Goal: Check status: Check status

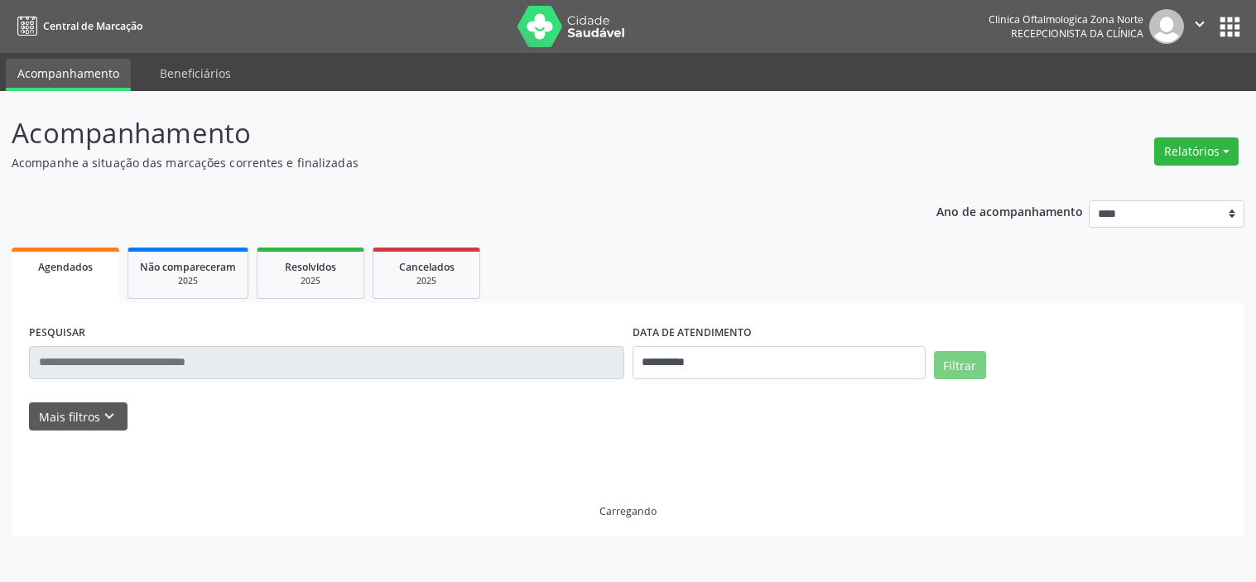
select select "*"
click at [94, 417] on button "Mais filtros keyboard_arrow_down" at bounding box center [78, 417] width 99 height 29
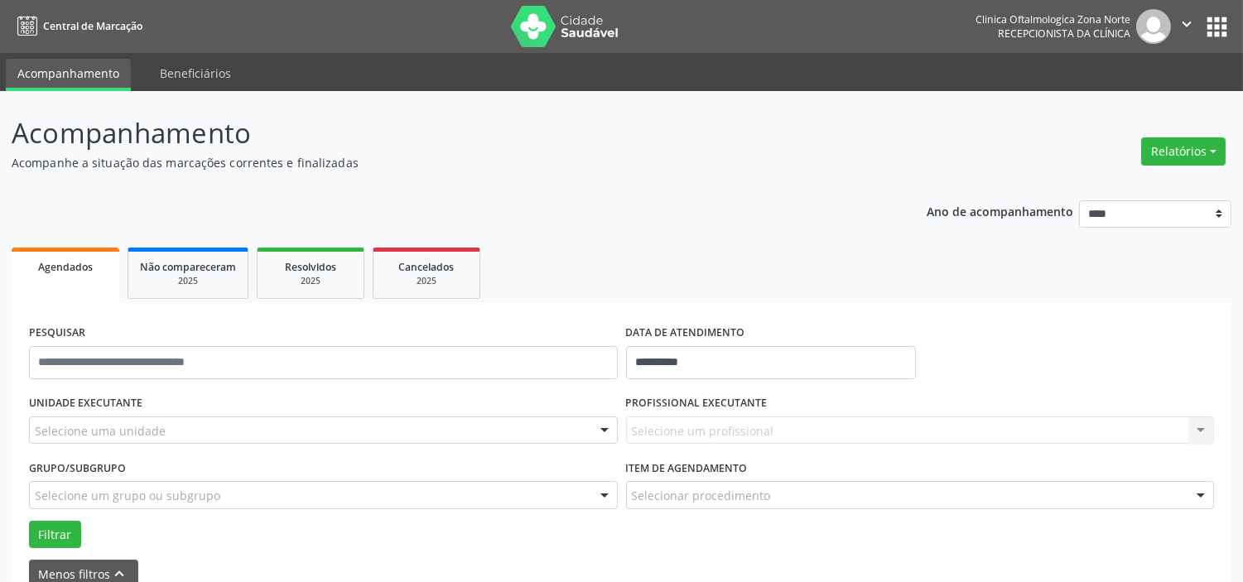
click at [163, 424] on div "Selecione uma unidade" at bounding box center [323, 431] width 589 height 28
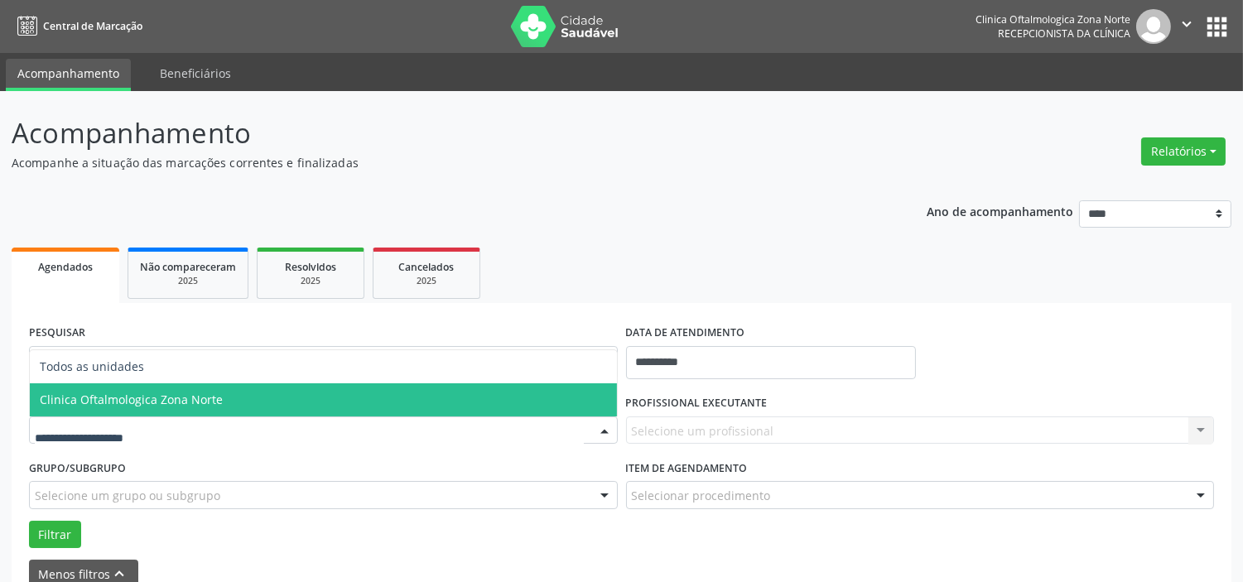
click at [168, 398] on span "Clinica Oftalmologica Zona Norte" at bounding box center [131, 400] width 183 height 16
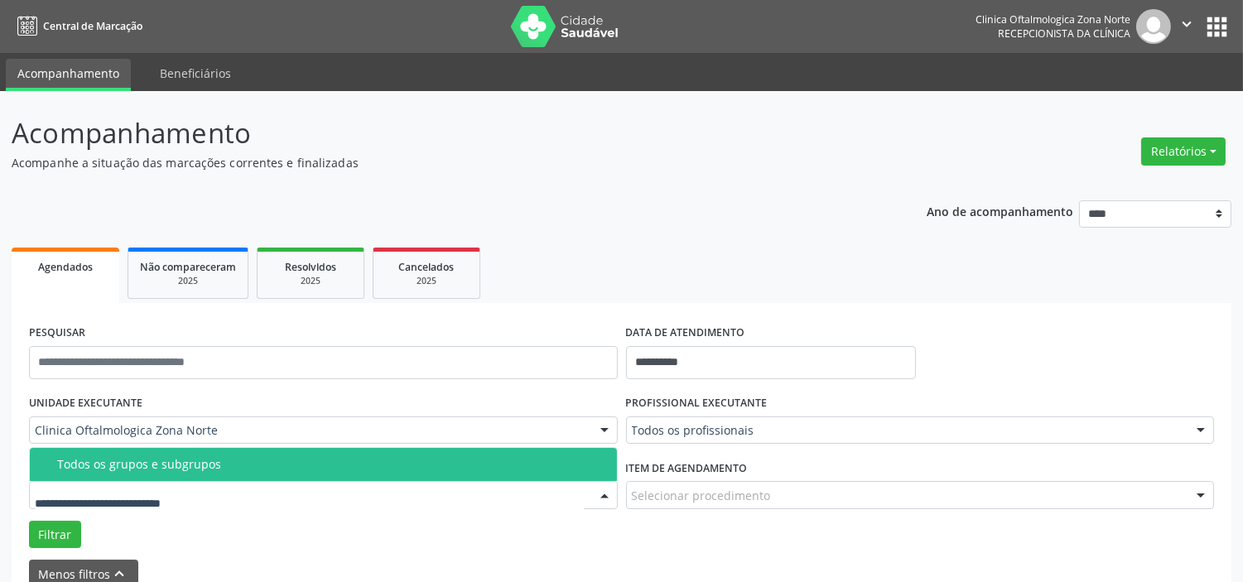
click at [162, 467] on div "Todos os grupos e subgrupos" at bounding box center [332, 464] width 550 height 13
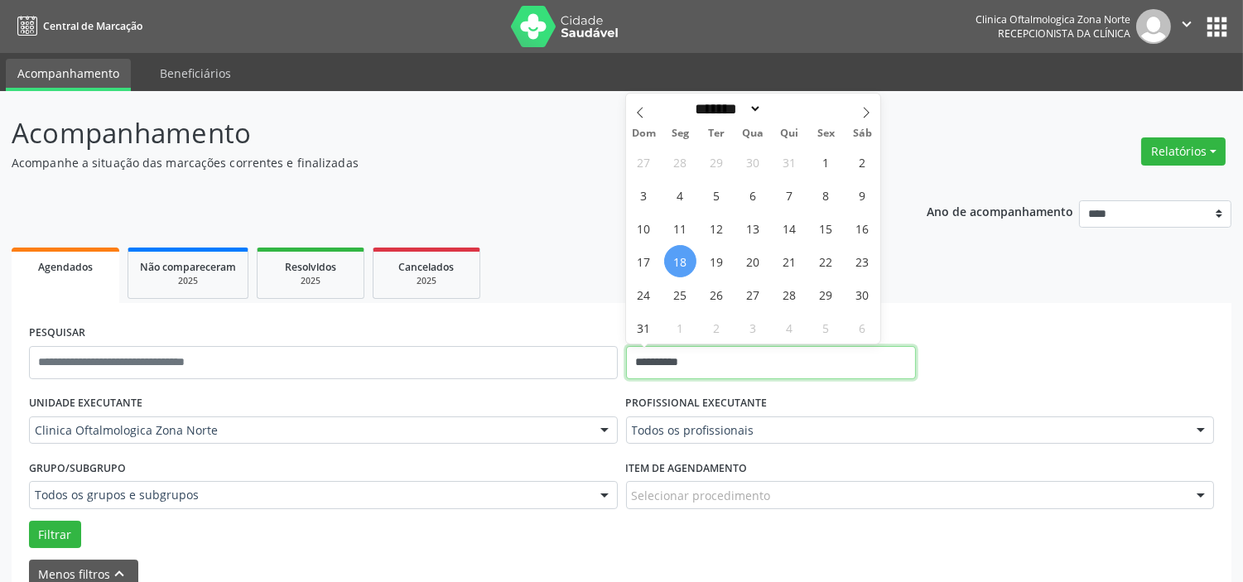
click at [750, 354] on input "**********" at bounding box center [771, 362] width 290 height 33
click at [722, 258] on span "19" at bounding box center [717, 261] width 32 height 32
type input "**********"
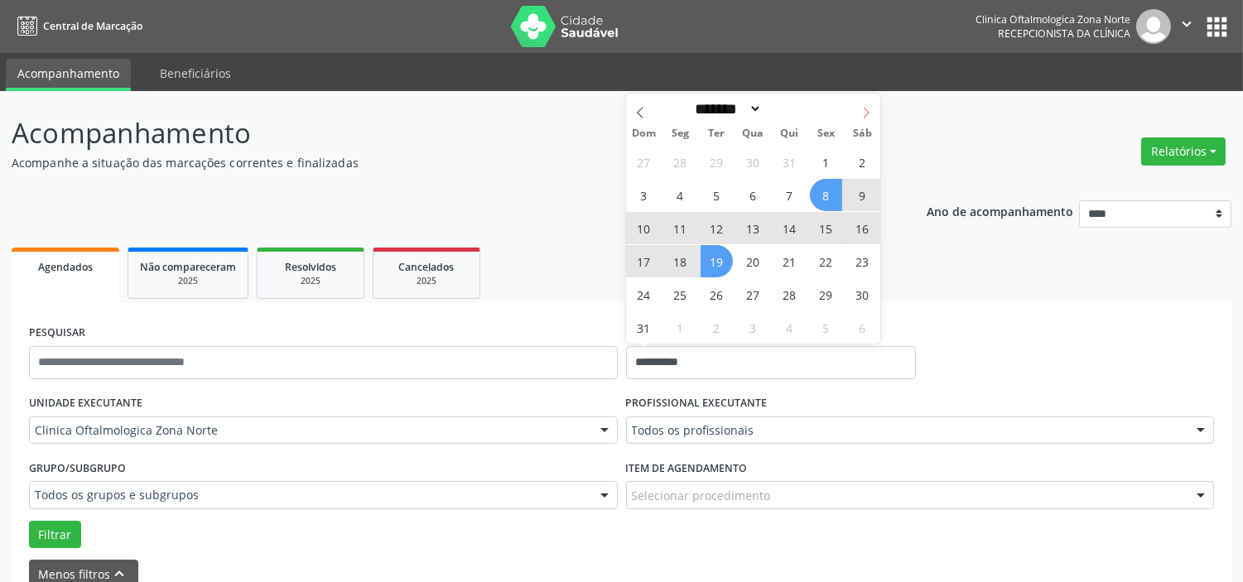
click at [862, 117] on icon at bounding box center [867, 113] width 12 height 12
select select "*"
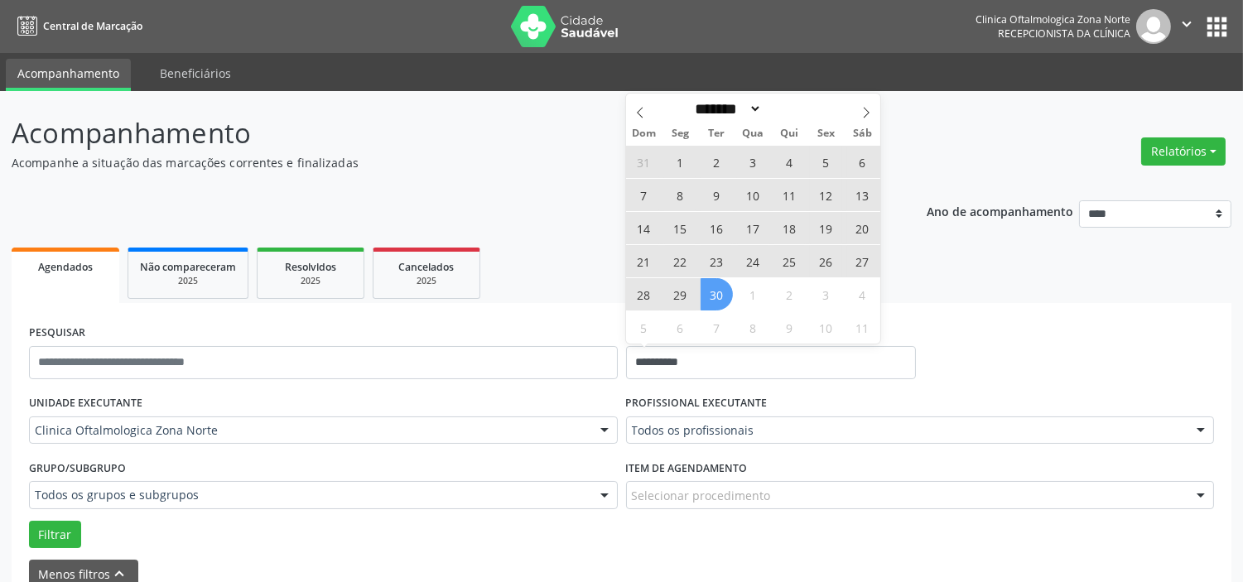
click at [722, 291] on span "30" at bounding box center [717, 294] width 32 height 32
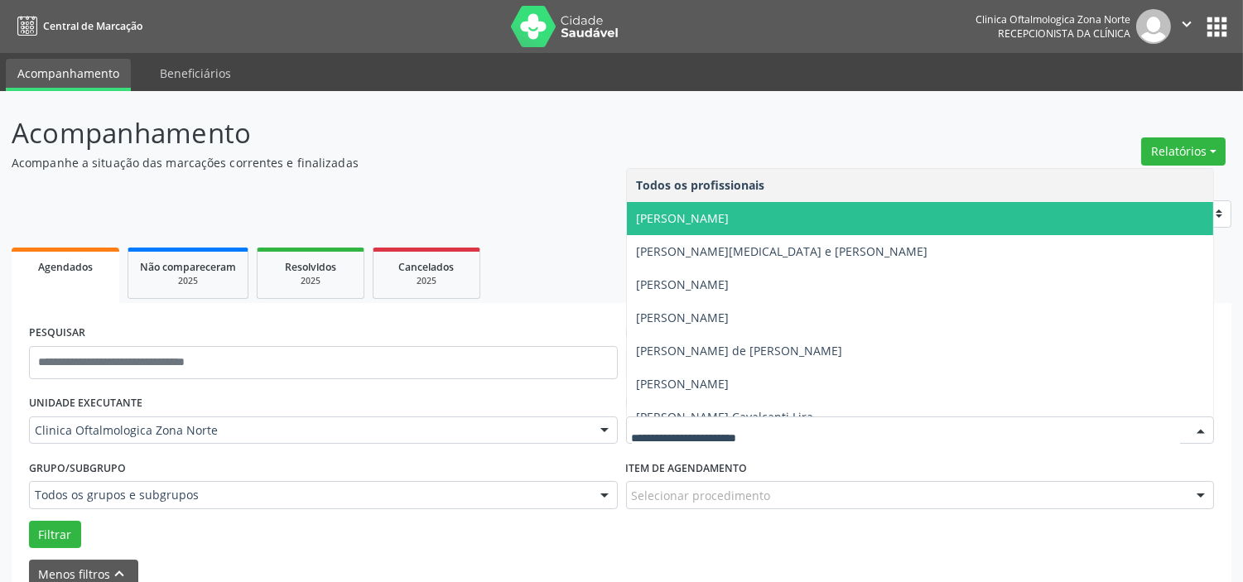
click at [698, 228] on span "[PERSON_NAME]" at bounding box center [920, 218] width 587 height 33
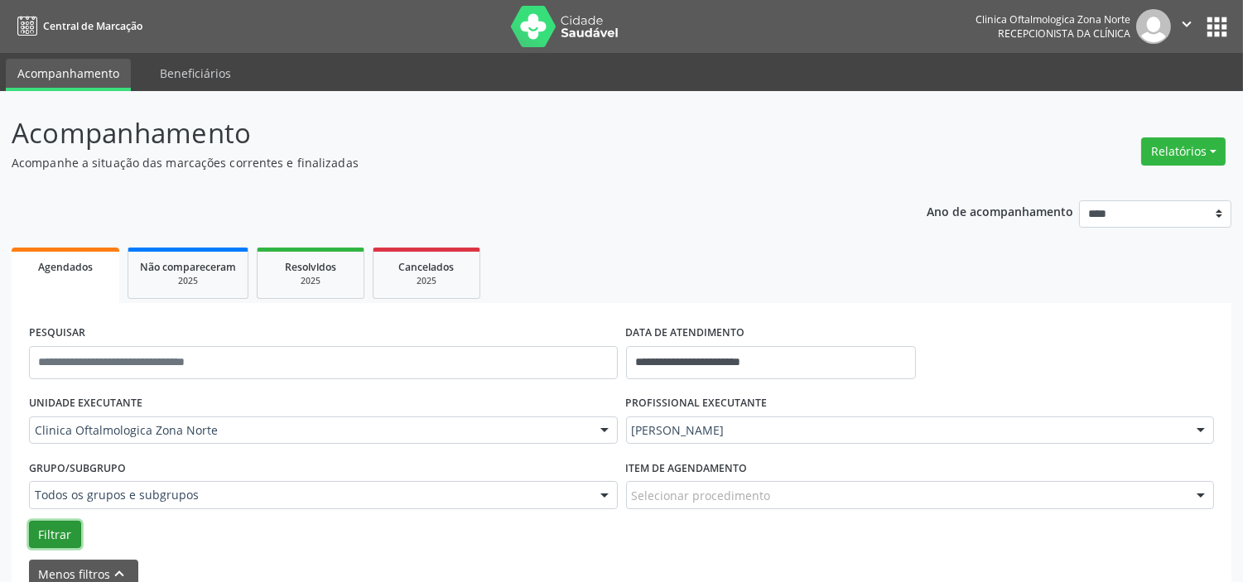
click at [44, 533] on button "Filtrar" at bounding box center [55, 535] width 52 height 28
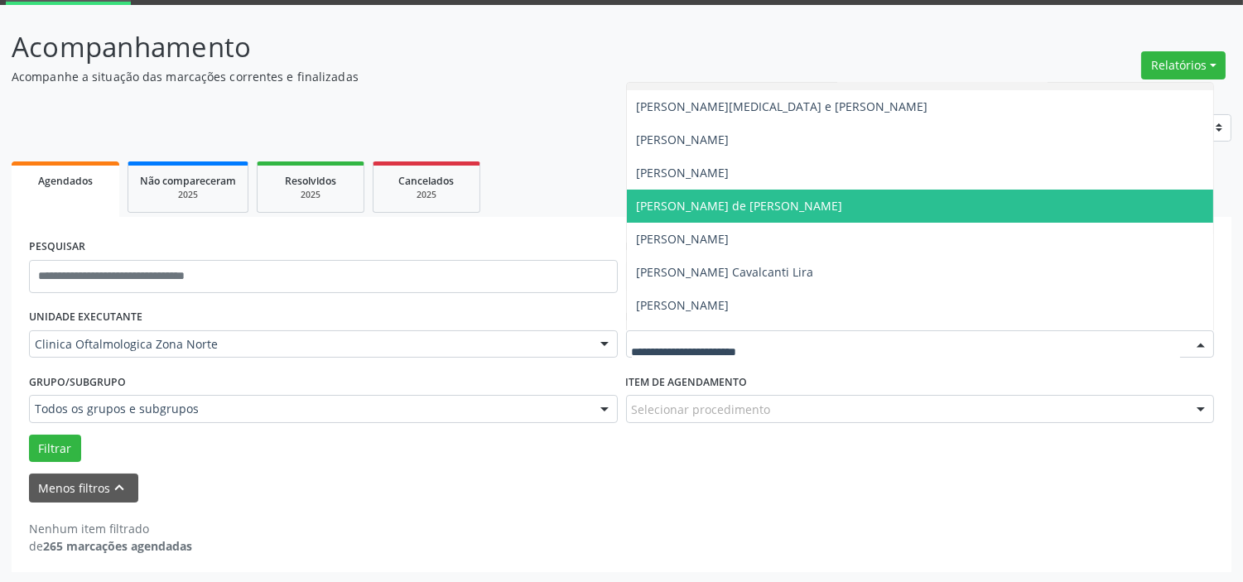
scroll to position [84, 0]
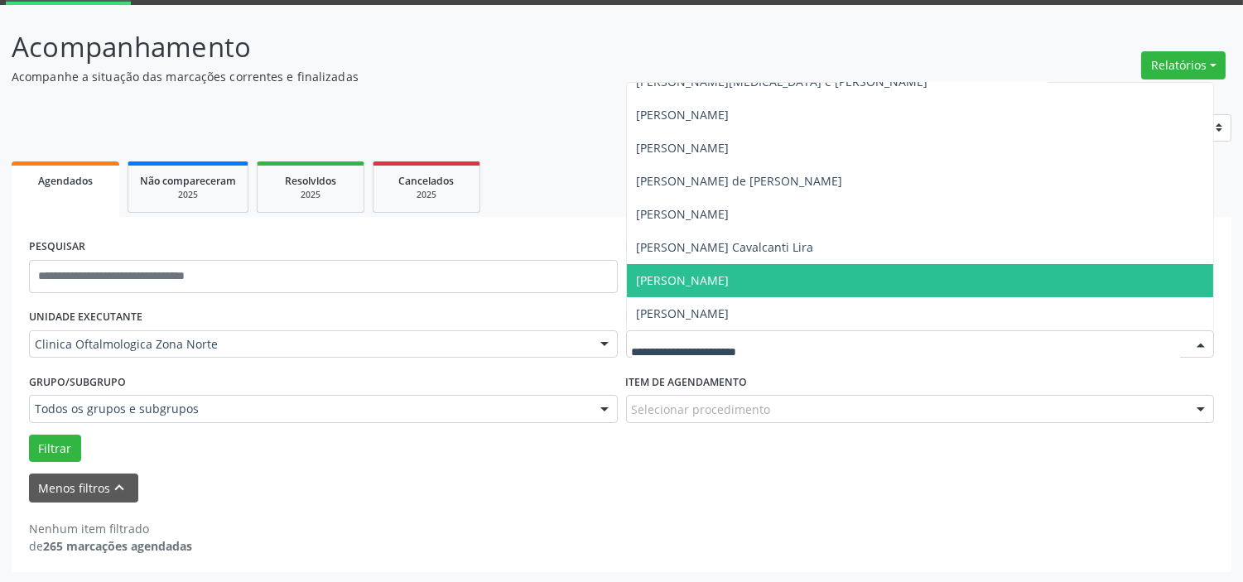
click at [693, 284] on span "[PERSON_NAME]" at bounding box center [683, 280] width 93 height 16
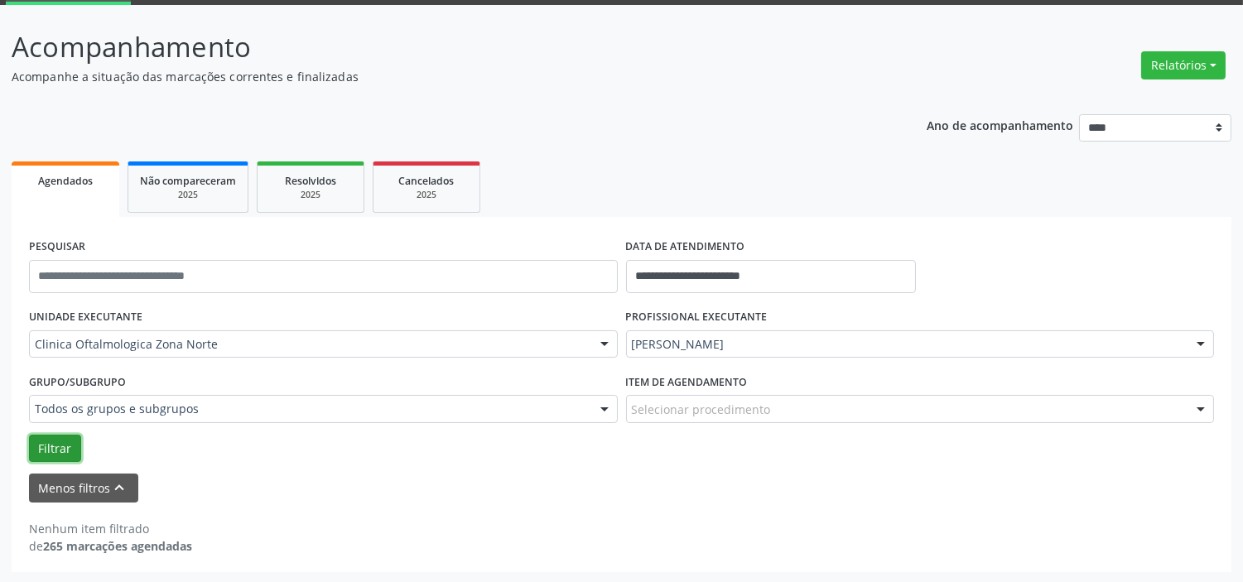
click at [66, 442] on button "Filtrar" at bounding box center [55, 449] width 52 height 28
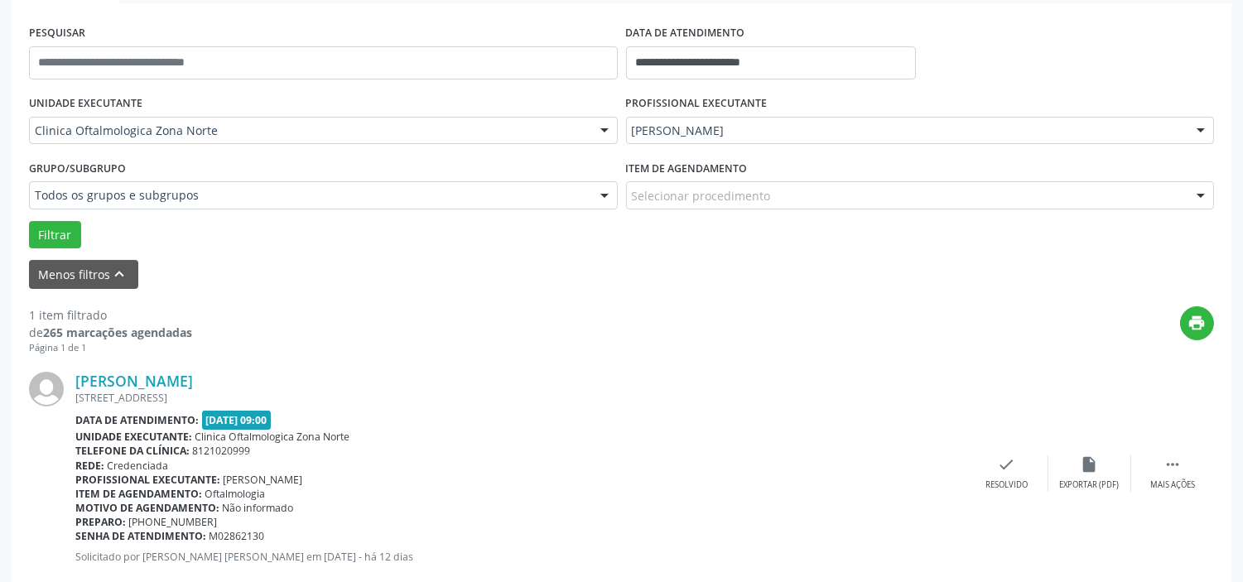
scroll to position [338, 0]
